Goal: Task Accomplishment & Management: Manage account settings

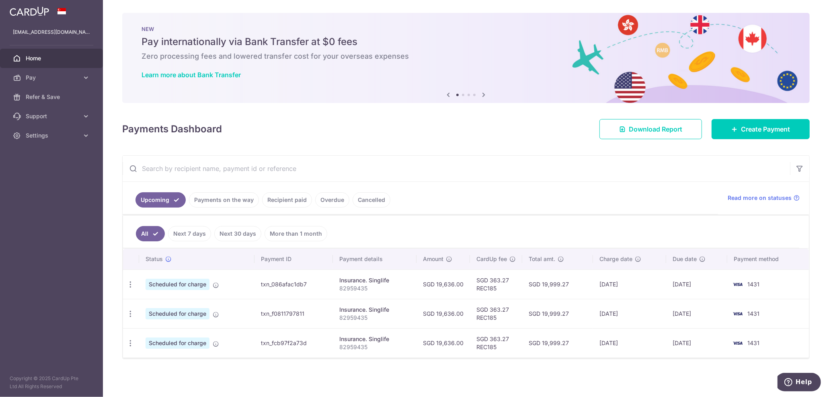
click at [199, 203] on link "Payments on the way" at bounding box center [224, 199] width 70 height 15
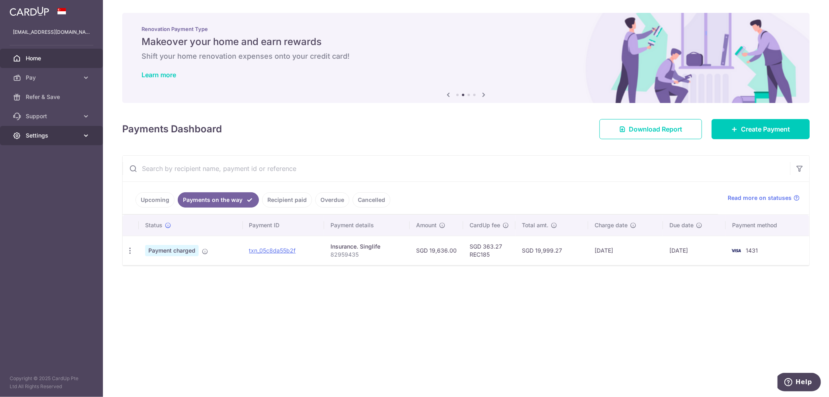
click at [43, 136] on span "Settings" at bounding box center [52, 136] width 53 height 8
click at [26, 171] on span "Logout" at bounding box center [52, 174] width 53 height 8
